Goal: Check status: Check status

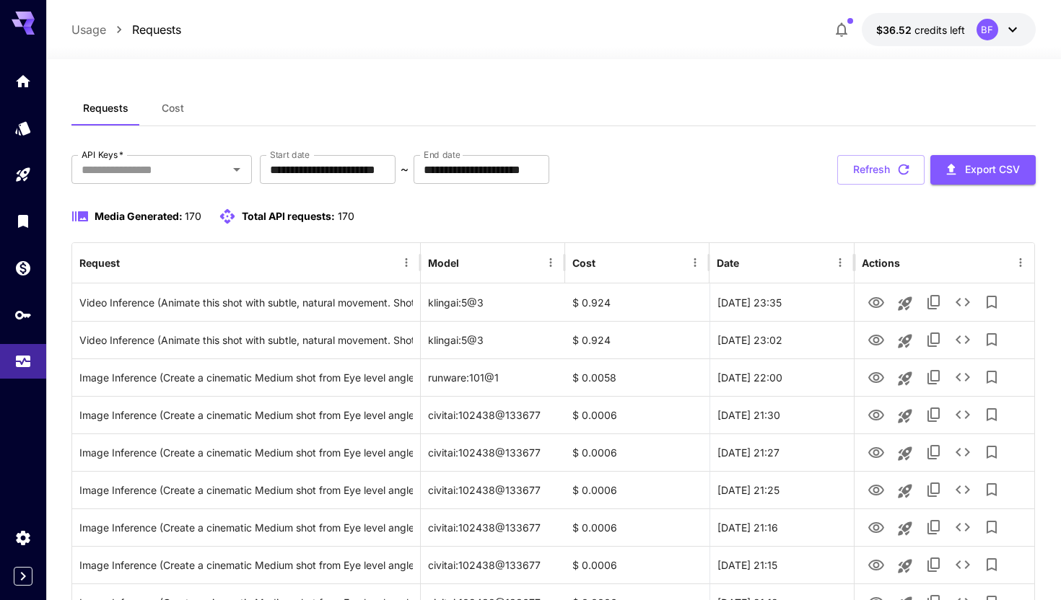
click at [535, 217] on div "Media Generated: 170 Total API requests: 170" at bounding box center [553, 216] width 964 height 17
click at [848, 172] on button "Refresh" at bounding box center [880, 170] width 87 height 30
click at [874, 169] on button "Refresh" at bounding box center [880, 170] width 87 height 30
click at [621, 102] on div "Requests Cost" at bounding box center [553, 108] width 964 height 35
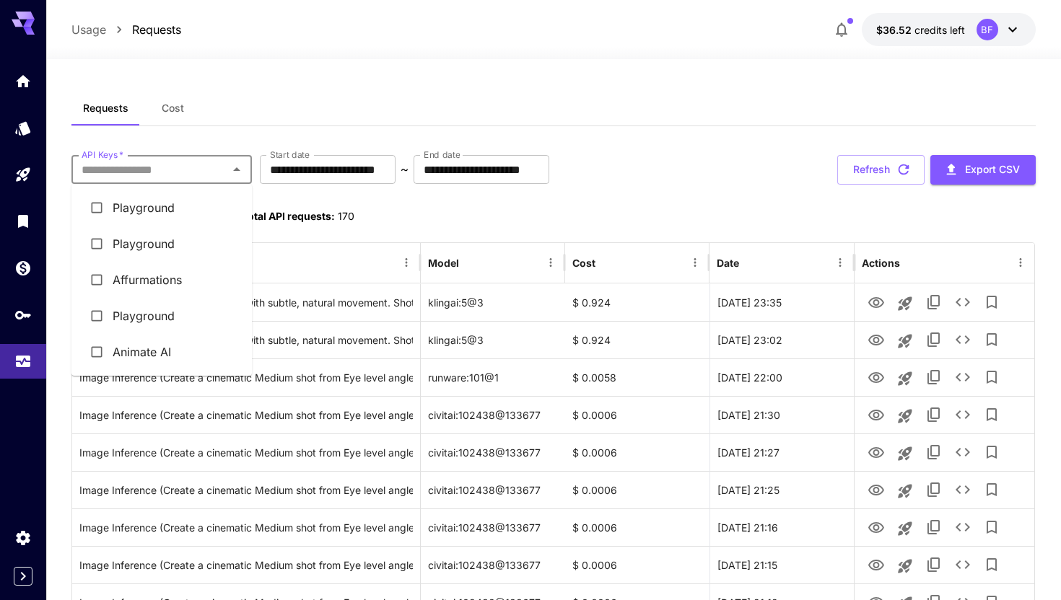
click at [211, 170] on input "API Keys   *" at bounding box center [150, 169] width 148 height 20
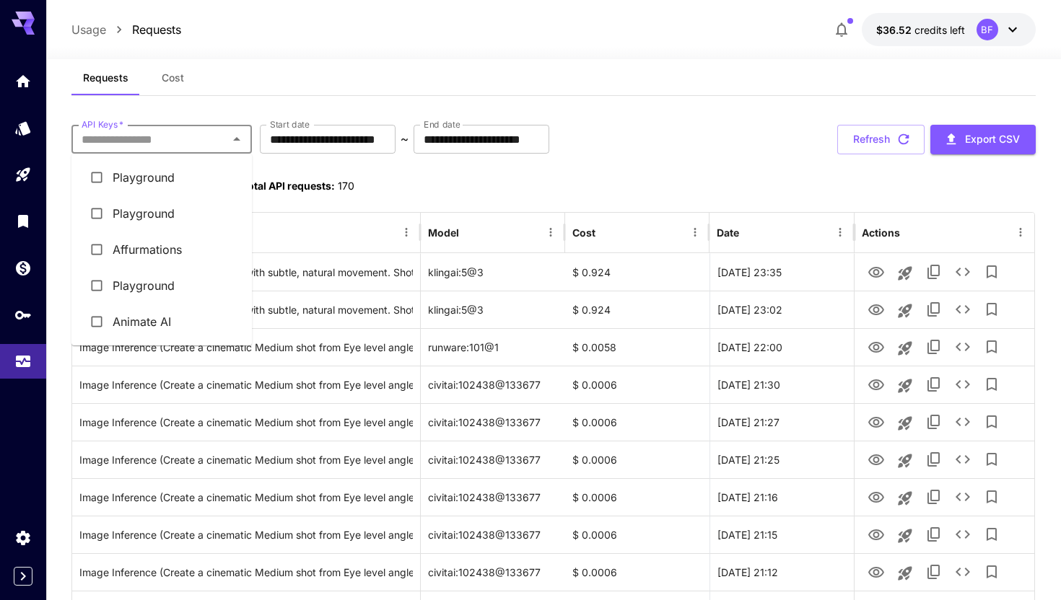
scroll to position [32, 0]
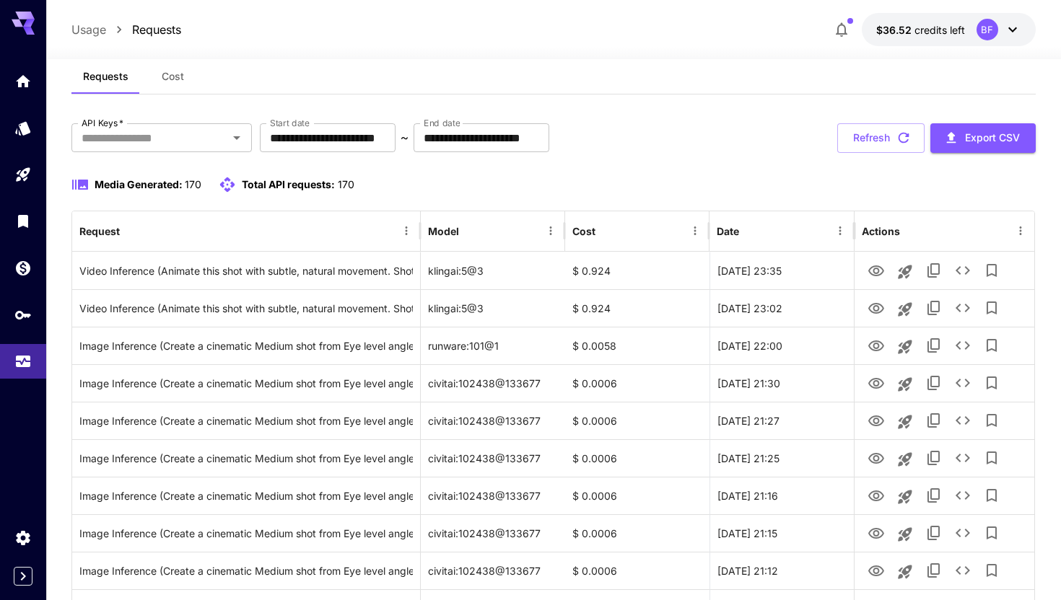
click at [889, 141] on button "Refresh" at bounding box center [880, 138] width 87 height 30
click at [686, 146] on div "**********" at bounding box center [553, 138] width 964 height 30
click at [872, 144] on button "Refresh" at bounding box center [880, 138] width 87 height 30
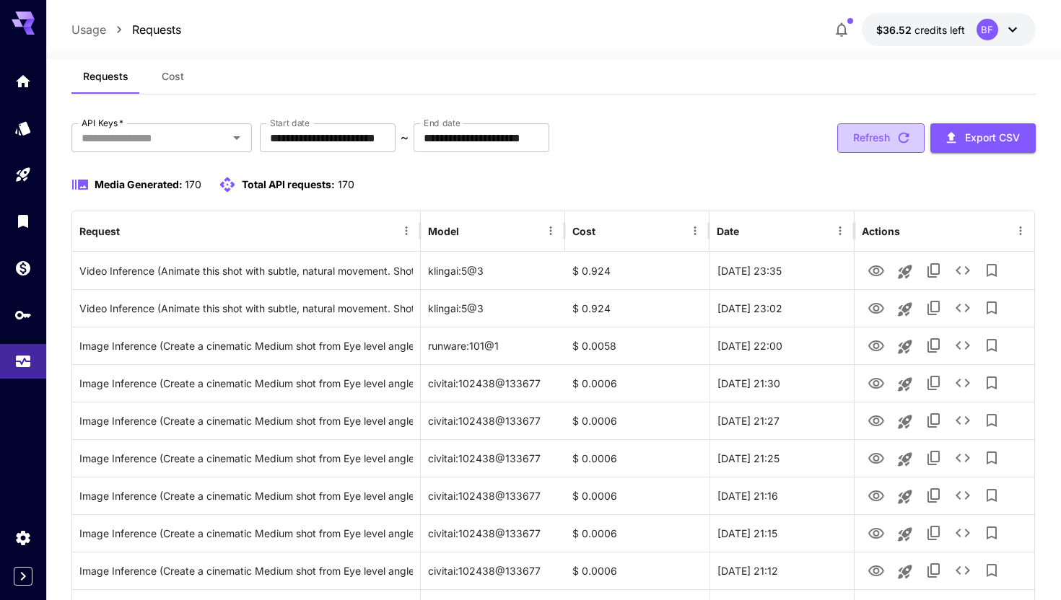
click at [873, 144] on button "Refresh" at bounding box center [880, 138] width 87 height 30
click at [869, 141] on button "Refresh" at bounding box center [880, 138] width 87 height 30
click at [854, 139] on button "Refresh" at bounding box center [880, 138] width 87 height 30
click at [868, 136] on button "Refresh" at bounding box center [880, 138] width 87 height 30
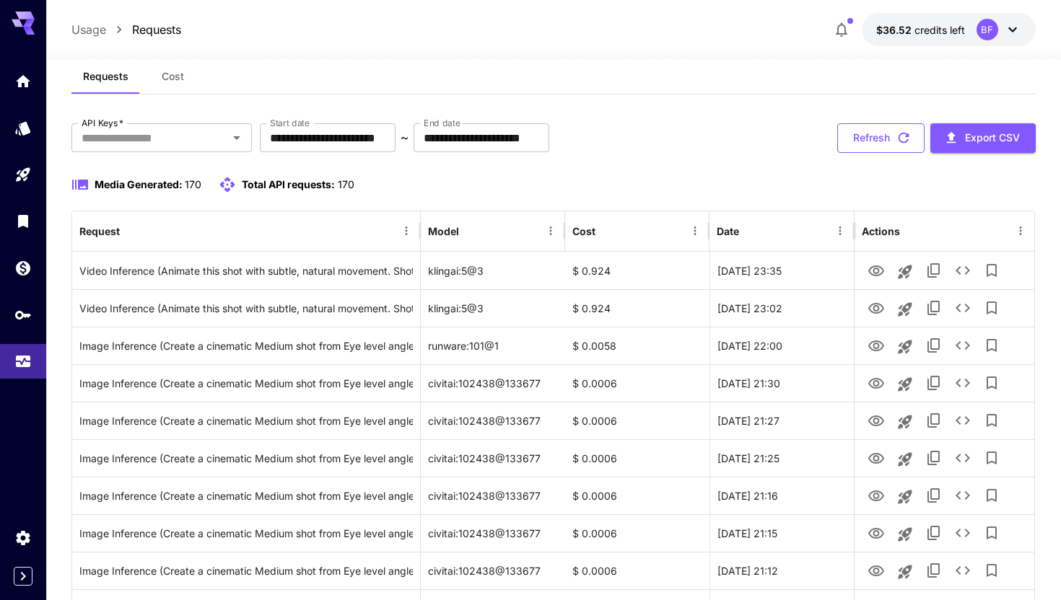
click at [869, 143] on button "Refresh" at bounding box center [880, 138] width 87 height 30
click at [865, 146] on button "Refresh" at bounding box center [880, 138] width 87 height 30
click at [888, 135] on button "Refresh" at bounding box center [880, 138] width 87 height 30
click at [890, 139] on button "Refresh" at bounding box center [880, 138] width 87 height 30
click at [890, 140] on button "Refresh" at bounding box center [880, 138] width 87 height 30
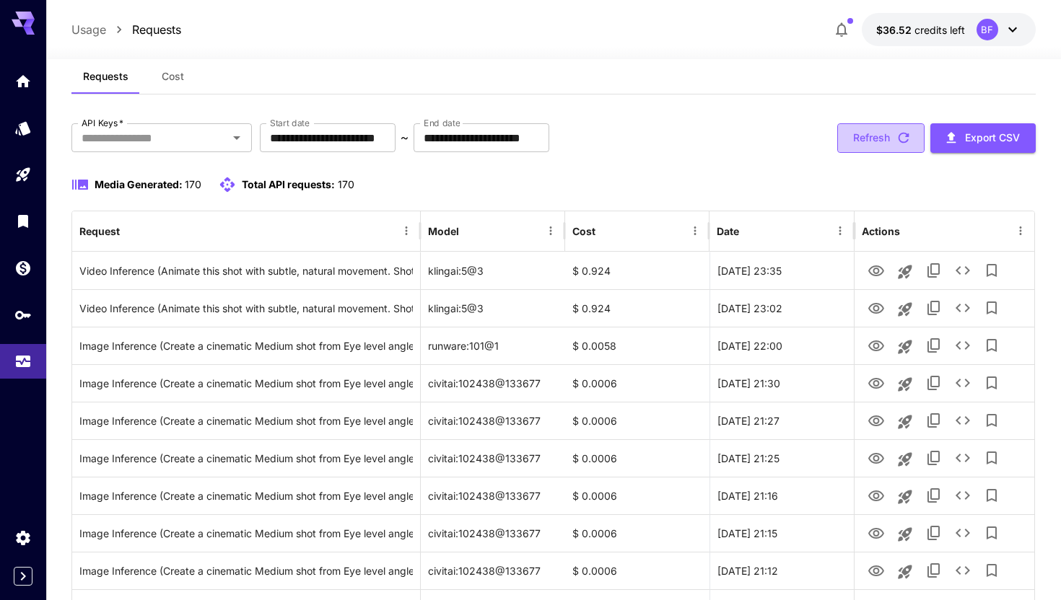
click at [877, 141] on button "Refresh" at bounding box center [880, 138] width 87 height 30
click at [873, 133] on button "Refresh" at bounding box center [880, 138] width 87 height 30
click at [877, 144] on button "Refresh" at bounding box center [880, 138] width 87 height 30
click at [864, 134] on button "Refresh" at bounding box center [880, 138] width 87 height 30
